Goal: Task Accomplishment & Management: Manage account settings

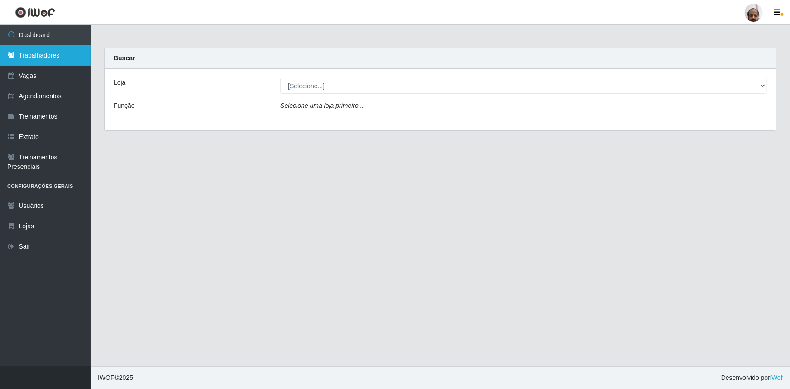
click at [56, 59] on link "Trabalhadores" at bounding box center [45, 55] width 91 height 20
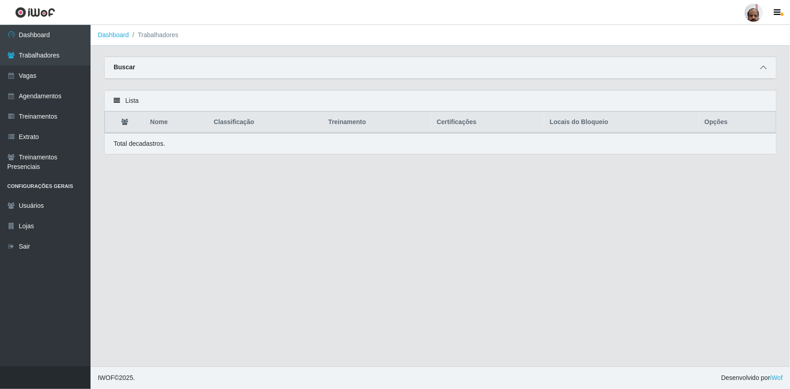
click at [760, 64] on span at bounding box center [763, 67] width 11 height 10
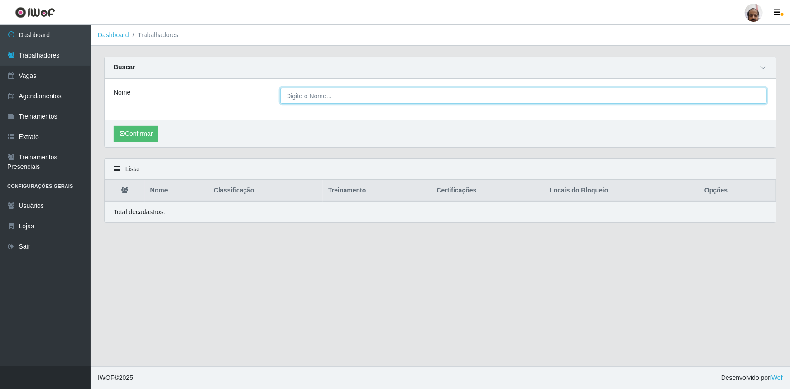
click at [329, 96] on input "Nome" at bounding box center [523, 96] width 487 height 16
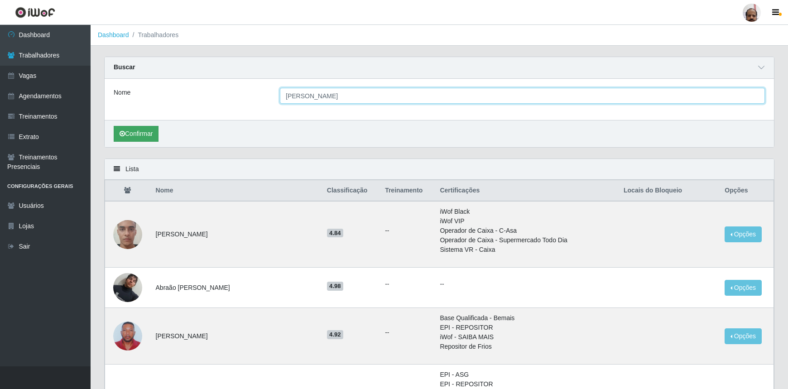
type input "[PERSON_NAME]"
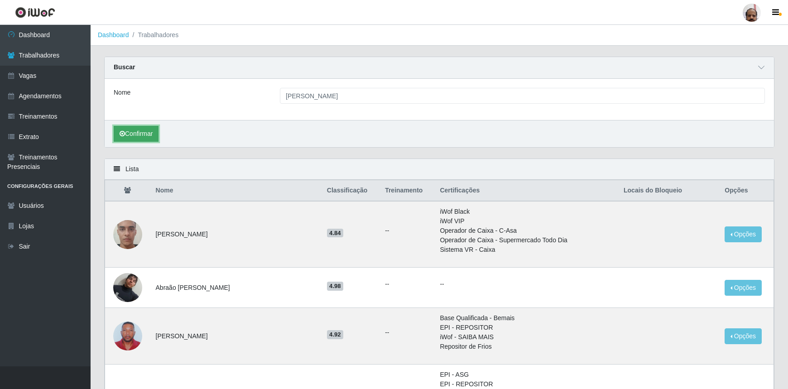
click at [148, 126] on button "Confirmar" at bounding box center [136, 134] width 45 height 16
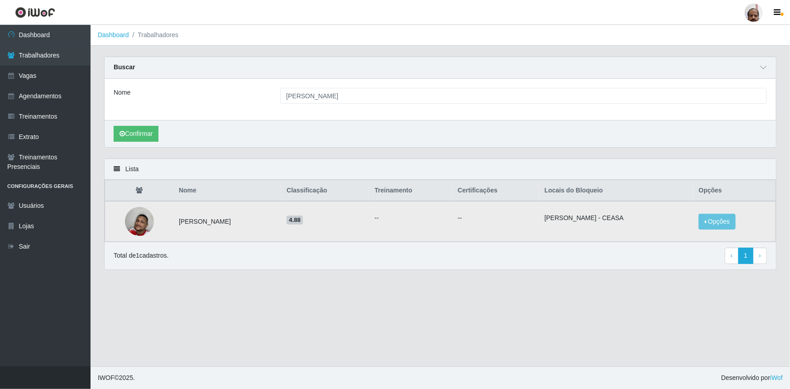
click at [134, 224] on img at bounding box center [139, 221] width 29 height 48
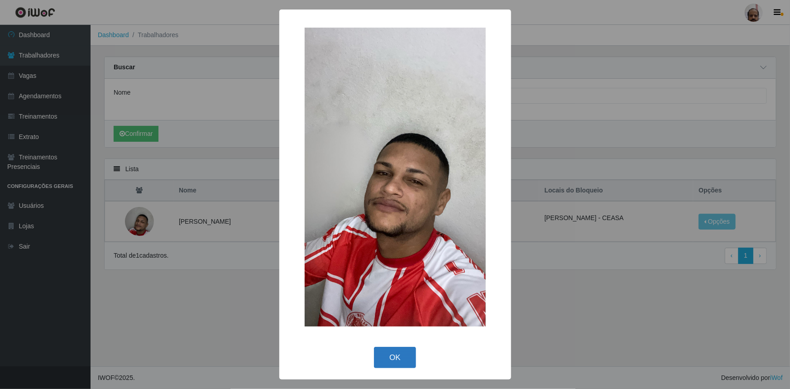
click at [402, 362] on button "OK" at bounding box center [395, 357] width 42 height 21
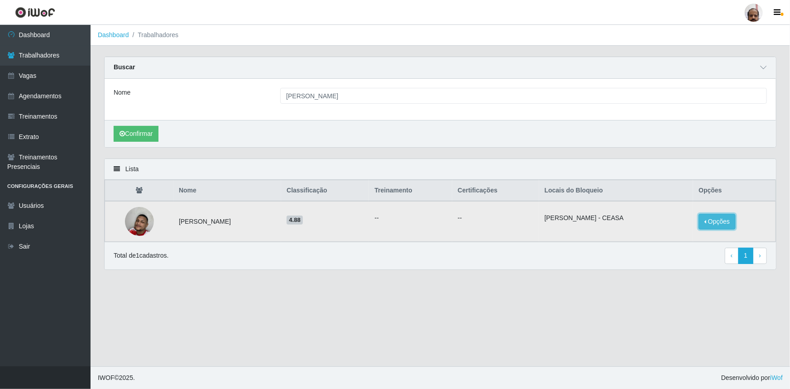
click at [729, 226] on button "Opções" at bounding box center [716, 222] width 37 height 16
click at [139, 221] on img at bounding box center [139, 221] width 29 height 48
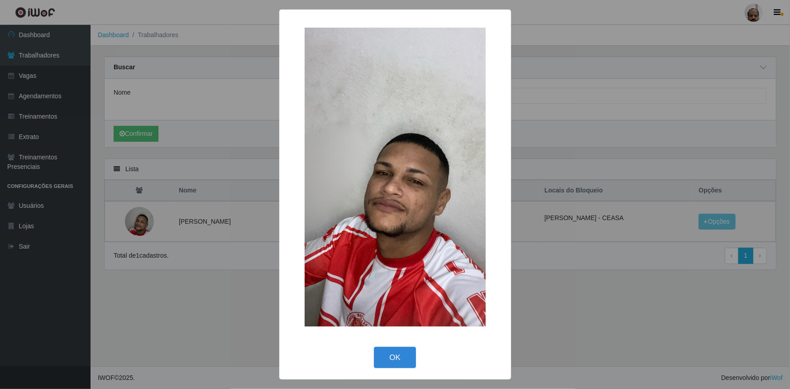
click at [573, 346] on div "× OK Cancel" at bounding box center [395, 194] width 790 height 389
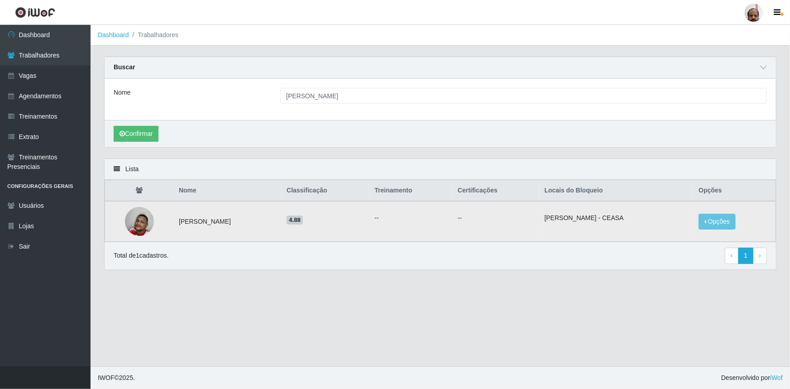
click at [139, 221] on img at bounding box center [139, 221] width 29 height 48
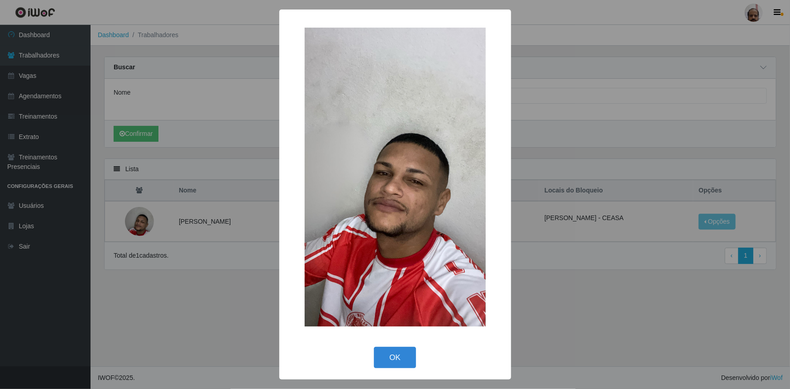
click at [575, 306] on div "× OK Cancel" at bounding box center [395, 194] width 790 height 389
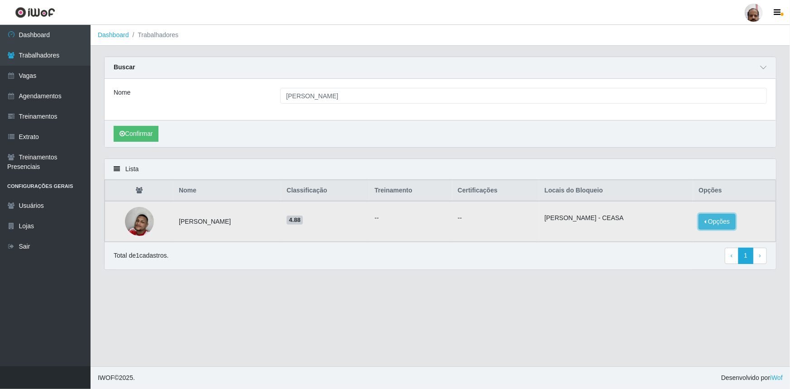
click at [726, 224] on button "Opções" at bounding box center [716, 222] width 37 height 16
click at [478, 285] on main "Dashboard Trabalhadores Carregando... Buscar Nome [PERSON_NAME] de brito Confir…" at bounding box center [440, 195] width 699 height 341
click at [715, 214] on button "Opções" at bounding box center [716, 222] width 37 height 16
click at [667, 210] on button "Bloquear - Empresa" at bounding box center [660, 211] width 73 height 19
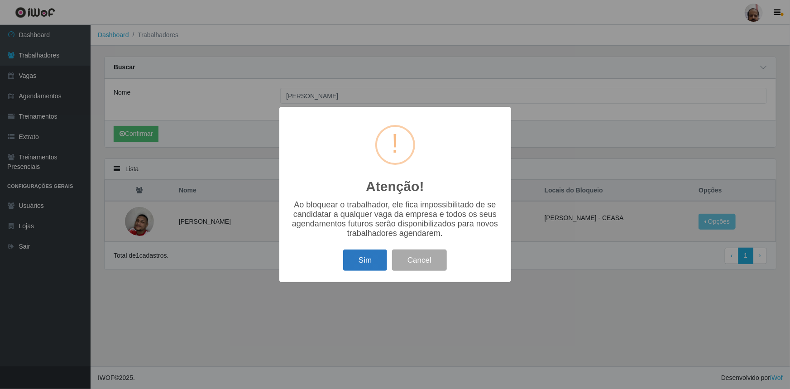
click at [366, 260] on button "Sim" at bounding box center [365, 259] width 44 height 21
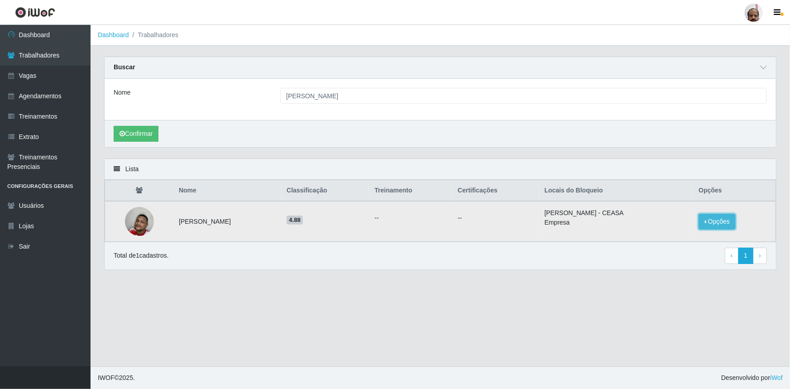
click at [721, 223] on button "Opções" at bounding box center [716, 222] width 37 height 16
click at [140, 221] on img at bounding box center [139, 221] width 29 height 48
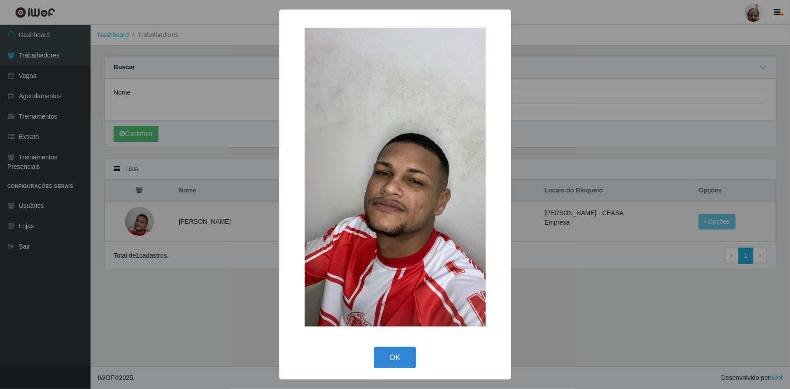
click at [573, 331] on div "× OK Cancel" at bounding box center [395, 194] width 790 height 389
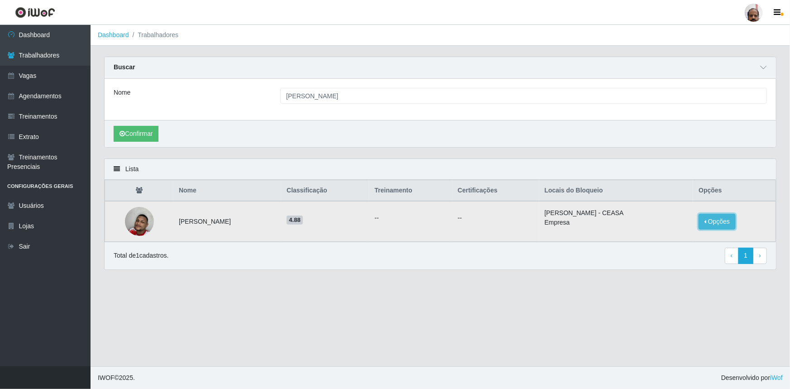
click at [719, 214] on button "Opções" at bounding box center [716, 222] width 37 height 16
click at [134, 224] on img at bounding box center [139, 221] width 29 height 48
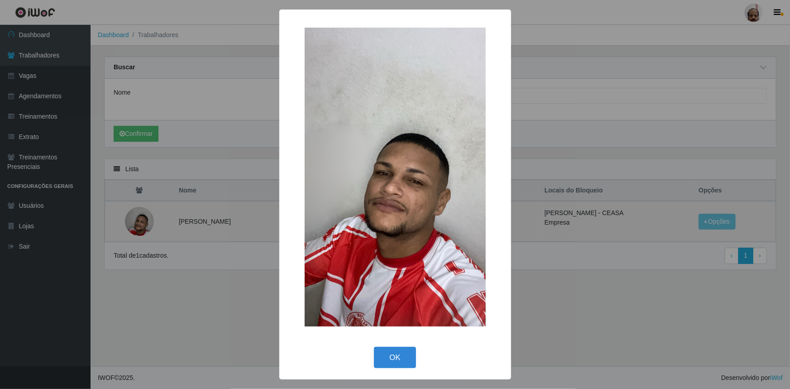
click at [374, 347] on button "OK" at bounding box center [395, 357] width 42 height 21
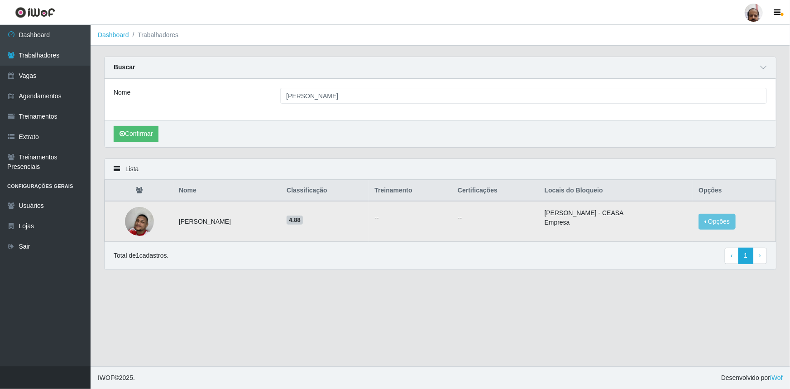
click at [134, 224] on img at bounding box center [139, 221] width 29 height 48
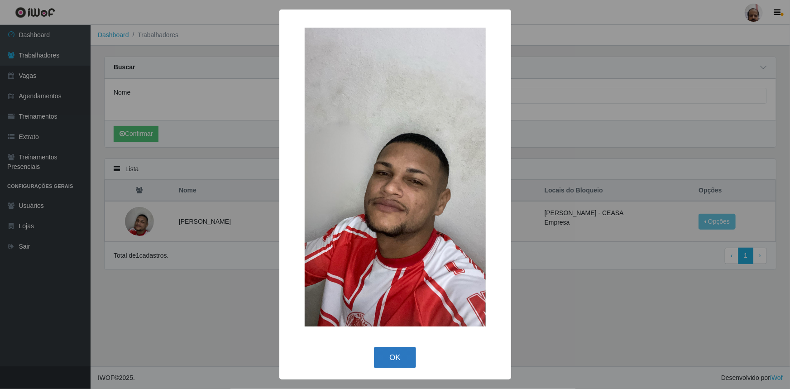
click at [404, 360] on button "OK" at bounding box center [395, 357] width 42 height 21
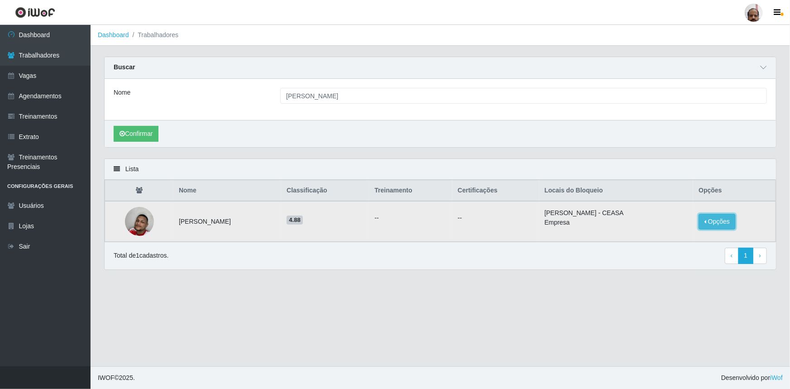
click at [718, 224] on button "Opções" at bounding box center [716, 222] width 37 height 16
click at [387, 306] on main "Dashboard Trabalhadores Carregando... Buscar Nome [PERSON_NAME] de brito Confir…" at bounding box center [440, 195] width 699 height 341
click at [714, 217] on button "Opções" at bounding box center [716, 222] width 37 height 16
click at [601, 285] on main "Dashboard Trabalhadores Carregando... Buscar Nome [PERSON_NAME] de brito Confir…" at bounding box center [440, 195] width 699 height 341
click at [716, 224] on button "Opções" at bounding box center [716, 222] width 37 height 16
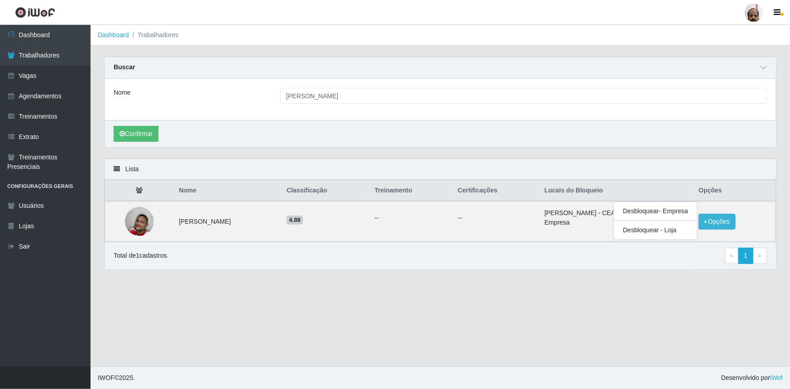
click at [435, 291] on main "Dashboard Trabalhadores Carregando... Buscar Nome [PERSON_NAME] de brito Confir…" at bounding box center [440, 195] width 699 height 341
